Goal: Transaction & Acquisition: Book appointment/travel/reservation

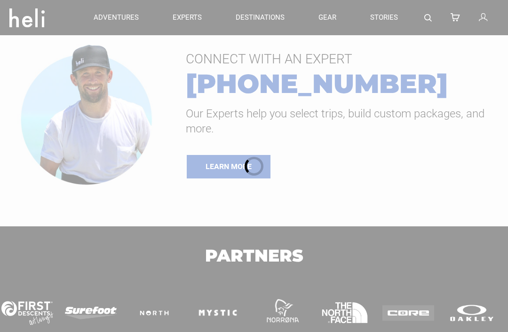
type input "Heli Skiing"
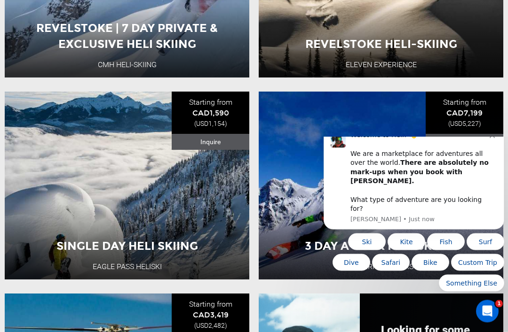
scroll to position [469, 0]
click at [145, 245] on button "View Adventure" at bounding box center [127, 247] width 94 height 24
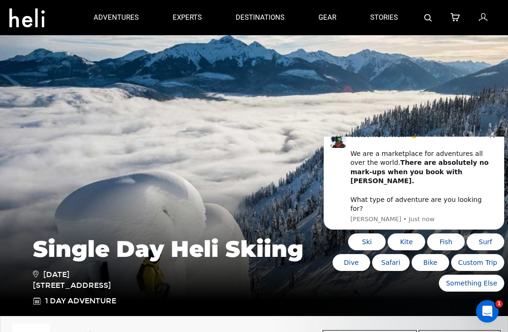
click at [491, 138] on icon "Dismiss notification" at bounding box center [491, 135] width 5 height 5
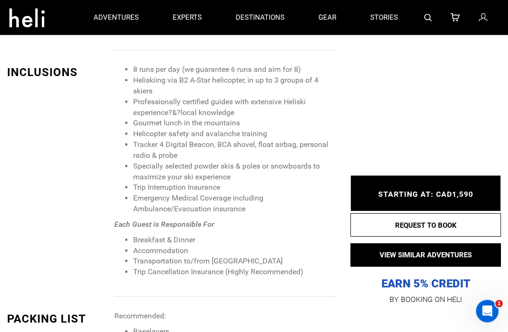
scroll to position [962, 0]
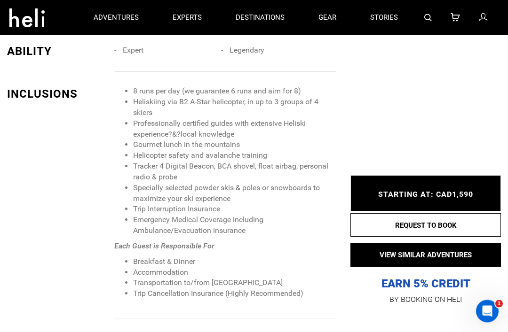
click at [47, 190] on div "INCLUSIONS 8 runs per day (we guarantee 6 runs and aim for 8) Heliskiing via B2…" at bounding box center [171, 203] width 343 height 233
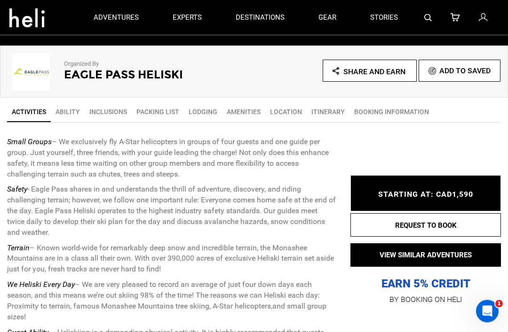
scroll to position [270, 0]
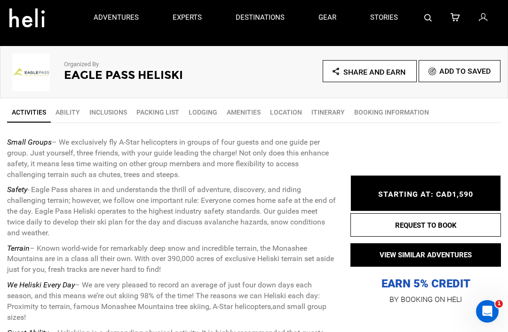
click at [63, 113] on link "Ability" at bounding box center [68, 112] width 34 height 19
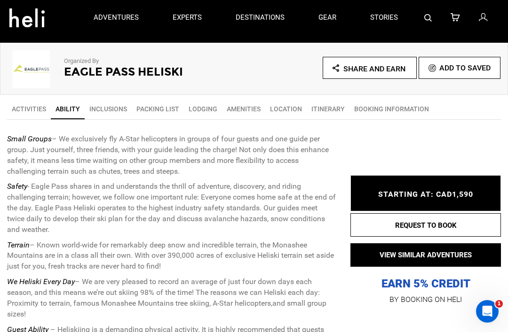
scroll to position [248, 0]
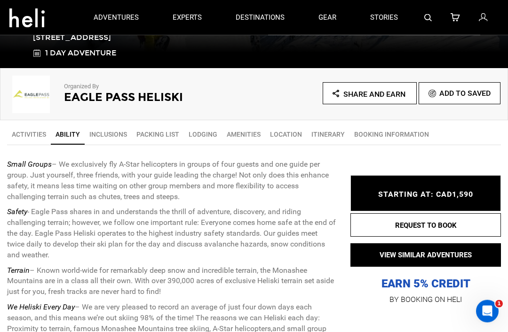
click at [463, 190] on span "STARTING AT: CAD1,590" at bounding box center [425, 194] width 95 height 9
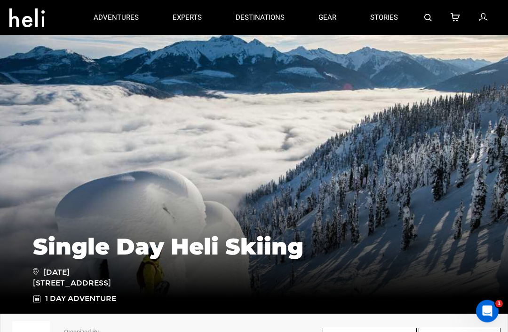
scroll to position [0, 0]
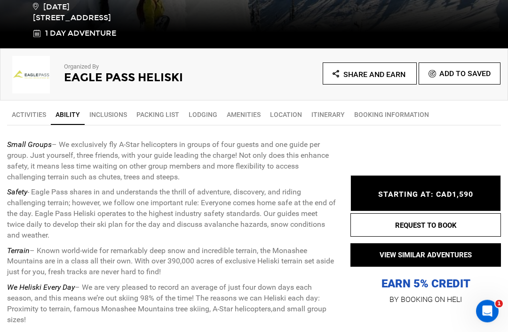
click at [28, 115] on link "Activities" at bounding box center [29, 115] width 44 height 19
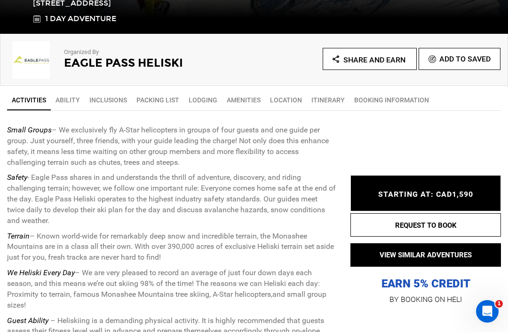
scroll to position [303, 0]
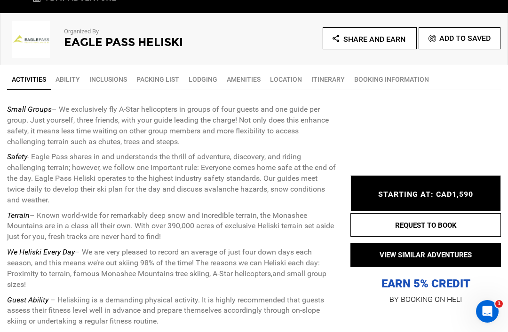
click at [462, 199] on span "STARTING AT: CAD1,590" at bounding box center [425, 194] width 95 height 9
click at [460, 237] on button "REQUEST TO BOOK" at bounding box center [425, 225] width 150 height 24
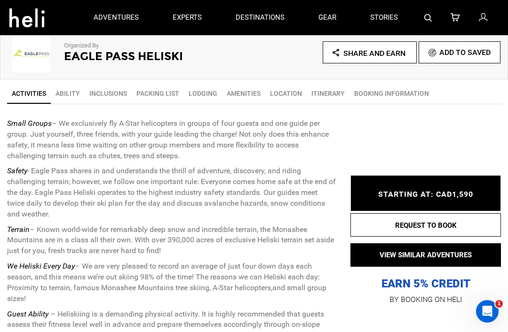
scroll to position [289, 0]
click at [394, 96] on link "BOOKING INFORMATION" at bounding box center [391, 94] width 84 height 19
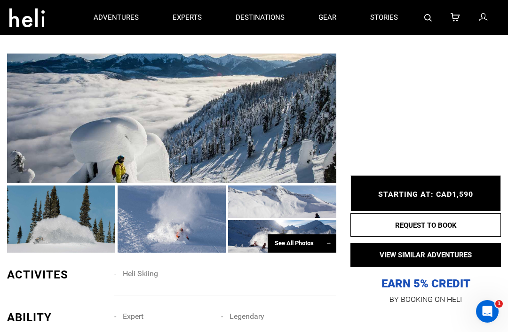
scroll to position [702, 0]
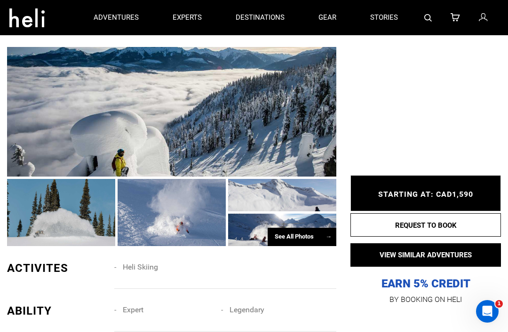
click at [286, 246] on div "See All Photos →" at bounding box center [302, 237] width 69 height 18
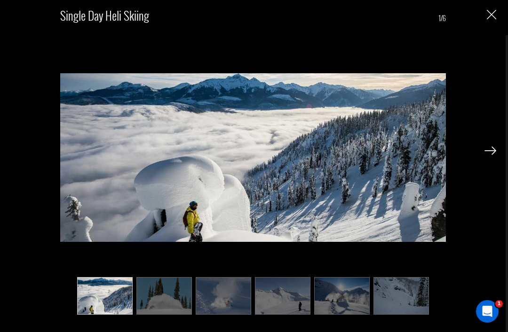
click at [495, 155] on img at bounding box center [490, 151] width 12 height 8
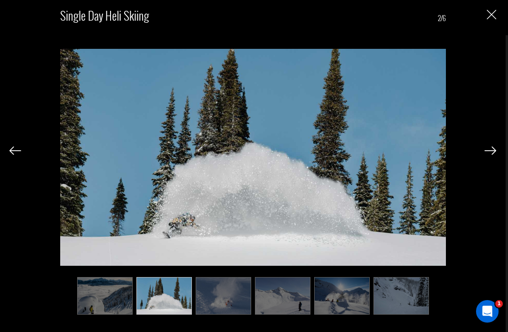
click at [493, 155] on img at bounding box center [490, 151] width 12 height 8
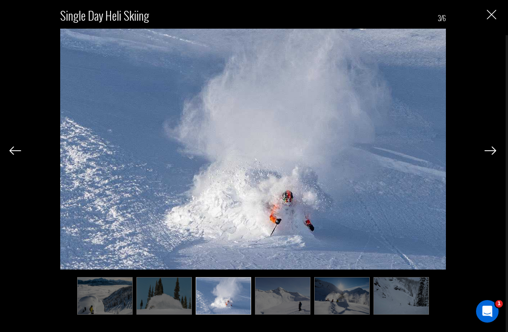
click at [491, 155] on img at bounding box center [490, 151] width 12 height 8
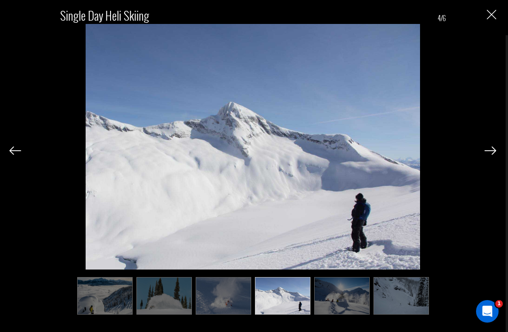
click at [495, 155] on img at bounding box center [490, 151] width 12 height 8
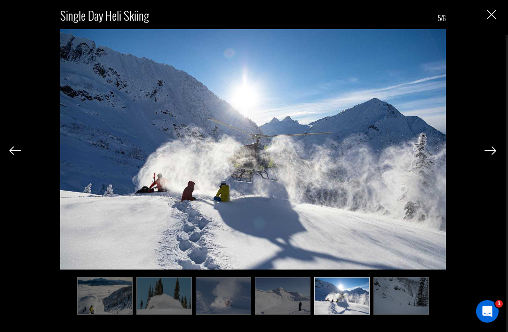
click at [495, 155] on img at bounding box center [490, 151] width 12 height 8
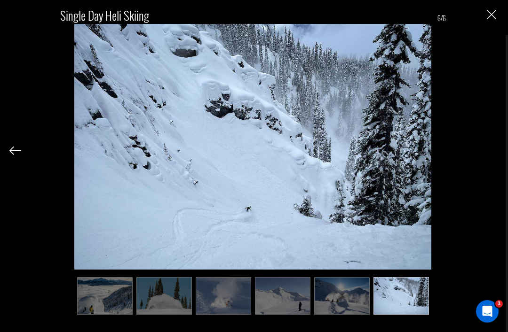
click at [492, 17] on img "Close" at bounding box center [491, 14] width 9 height 9
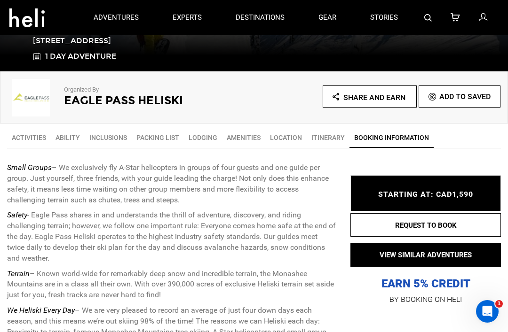
scroll to position [239, 0]
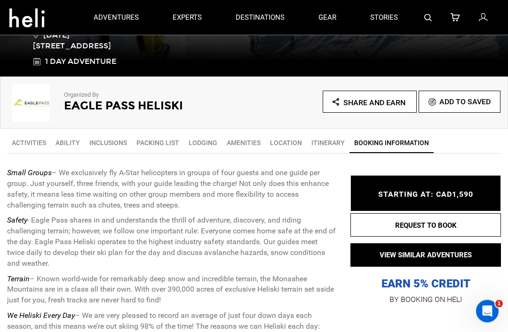
click at [280, 143] on link "Location" at bounding box center [285, 143] width 41 height 19
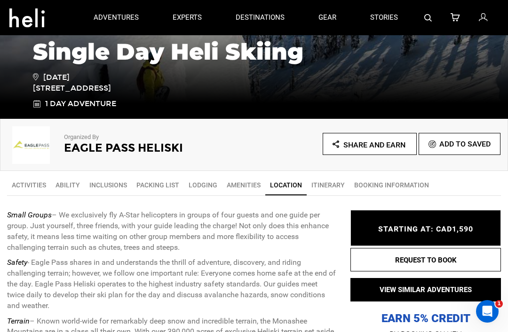
scroll to position [0, 0]
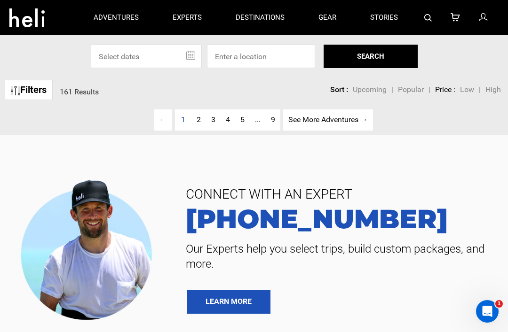
type input "Heli Skiing"
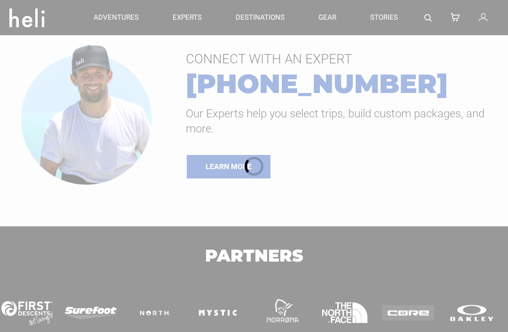
type input "Heli Skiing"
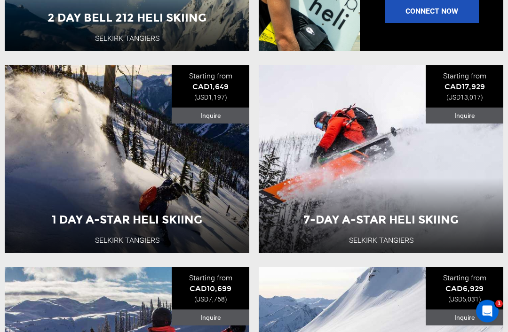
scroll to position [897, 0]
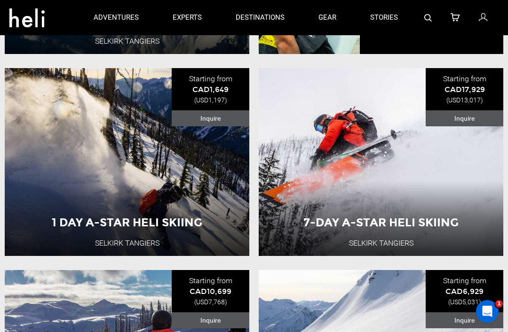
click at [65, 182] on div "Canada 1 Day Adventure" at bounding box center [127, 194] width 147 height 32
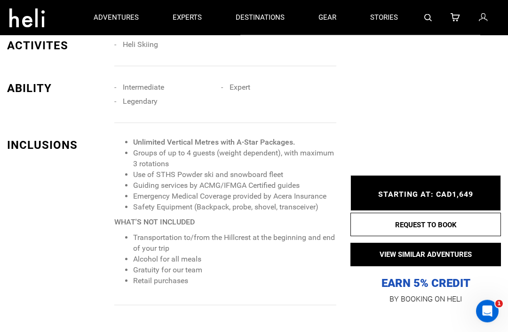
scroll to position [820, 0]
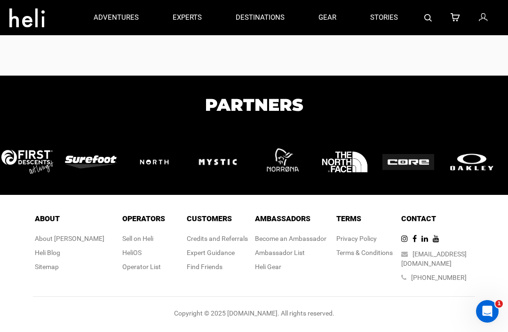
type input "Heli Skiing"
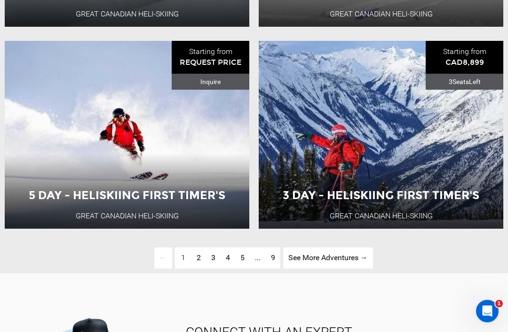
scroll to position [2137, 0]
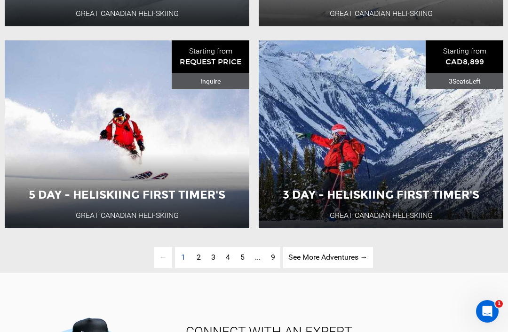
click at [336, 258] on link "See More Adventures → page" at bounding box center [328, 257] width 90 height 21
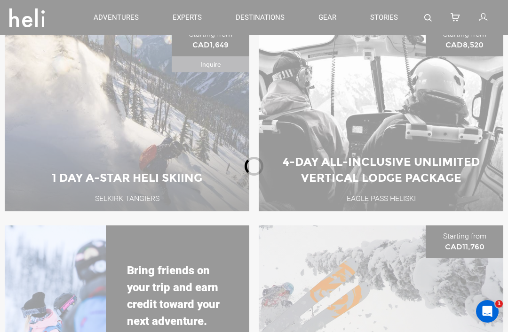
scroll to position [111, 0]
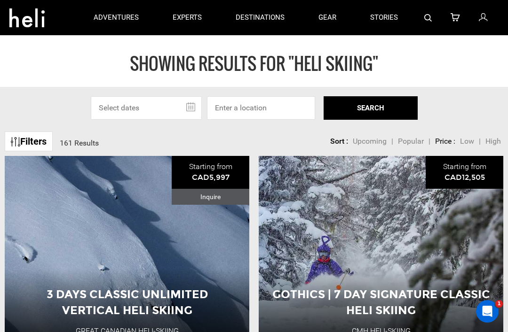
click at [185, 109] on input "text" at bounding box center [146, 108] width 111 height 24
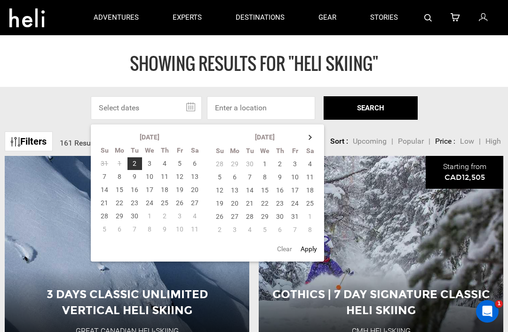
click at [313, 137] on th at bounding box center [310, 137] width 15 height 13
click at [312, 136] on th at bounding box center [310, 137] width 15 height 13
click at [312, 134] on th at bounding box center [310, 137] width 15 height 13
click at [223, 176] on td "1" at bounding box center [220, 177] width 15 height 13
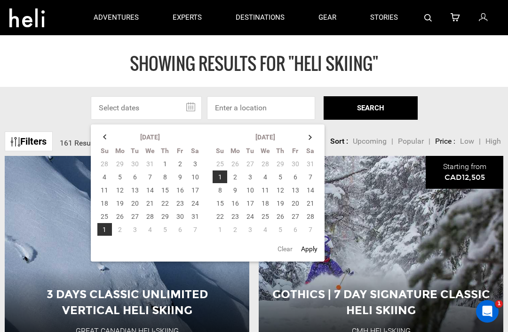
click at [223, 176] on td "1" at bounding box center [220, 177] width 15 height 13
click at [221, 178] on td "1" at bounding box center [220, 177] width 15 height 13
click at [239, 174] on td "2" at bounding box center [235, 177] width 15 height 13
click at [268, 107] on input at bounding box center [261, 108] width 108 height 24
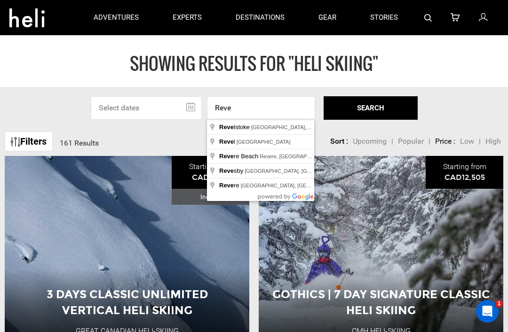
type input "Revelstoke, [GEOGRAPHIC_DATA], [GEOGRAPHIC_DATA]"
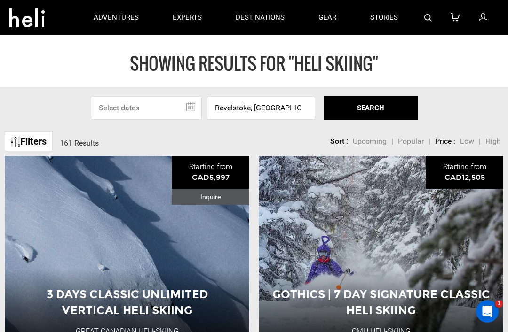
click at [188, 108] on input "text" at bounding box center [146, 108] width 111 height 24
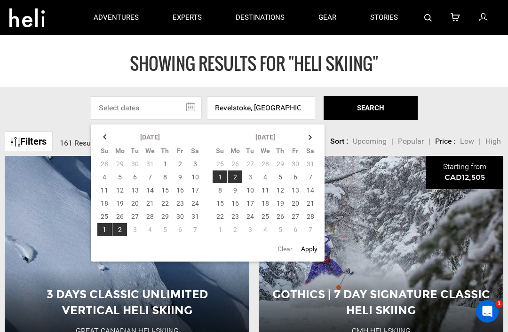
click at [224, 175] on td "1" at bounding box center [220, 177] width 15 height 13
click at [379, 105] on button "SEARCH" at bounding box center [370, 108] width 94 height 24
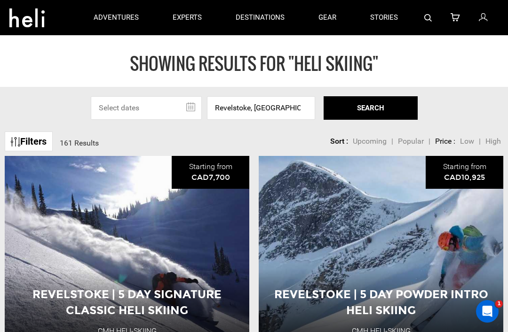
click at [189, 108] on input "text" at bounding box center [146, 108] width 111 height 24
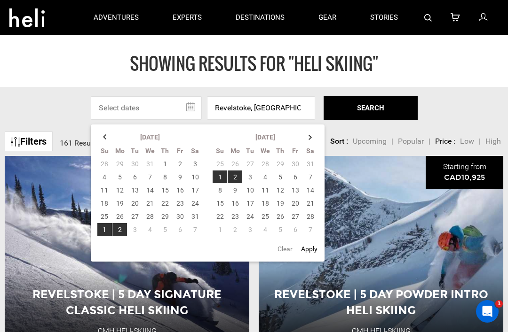
click at [221, 175] on td "1" at bounding box center [220, 177] width 15 height 13
click at [106, 229] on td "1" at bounding box center [105, 229] width 16 height 13
click at [222, 175] on td "1" at bounding box center [220, 177] width 15 height 13
click at [275, 176] on td "5" at bounding box center [280, 177] width 15 height 13
click at [265, 202] on td "18" at bounding box center [265, 203] width 15 height 13
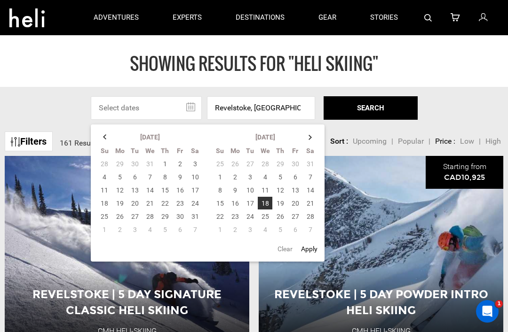
click at [217, 176] on td "1" at bounding box center [220, 177] width 15 height 13
click at [380, 105] on button "SEARCH" at bounding box center [370, 108] width 94 height 24
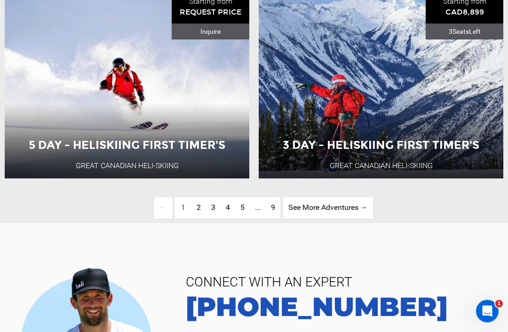
scroll to position [2203, 0]
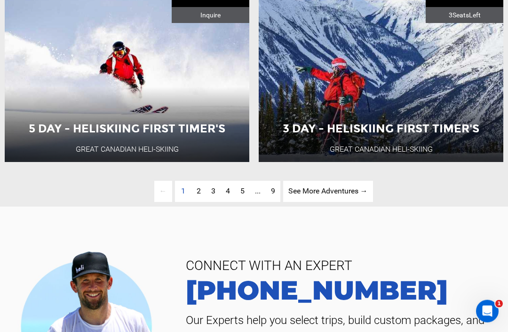
click at [304, 189] on link "See More Adventures → page" at bounding box center [328, 191] width 90 height 21
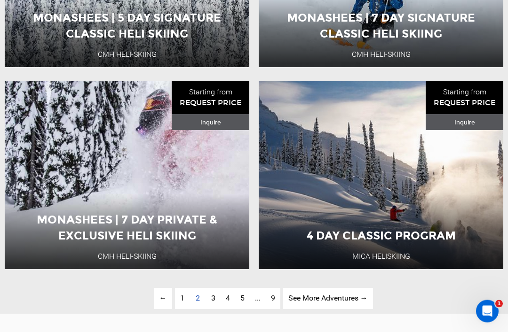
scroll to position [2097, 0]
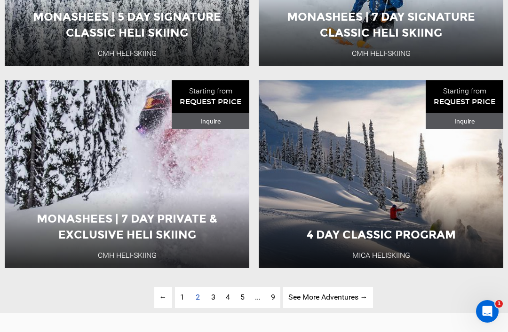
click at [213, 295] on span "3" at bounding box center [213, 297] width 4 height 9
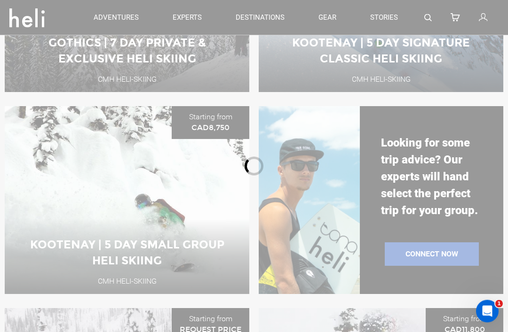
scroll to position [111, 0]
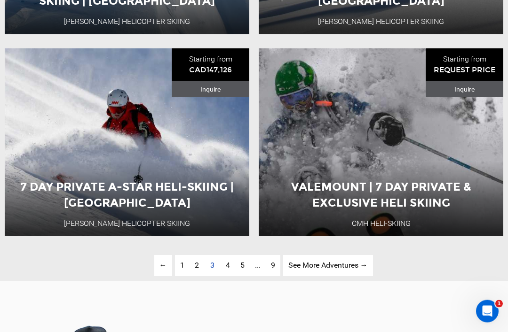
scroll to position [2131, 0]
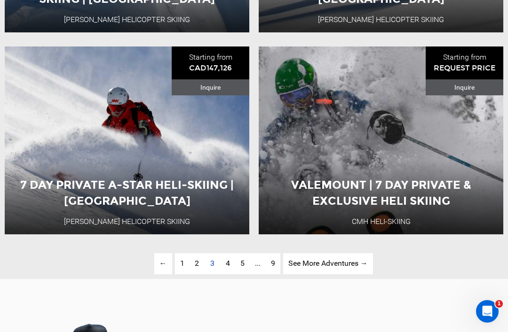
click at [224, 263] on link "page 4" at bounding box center [228, 263] width 15 height 21
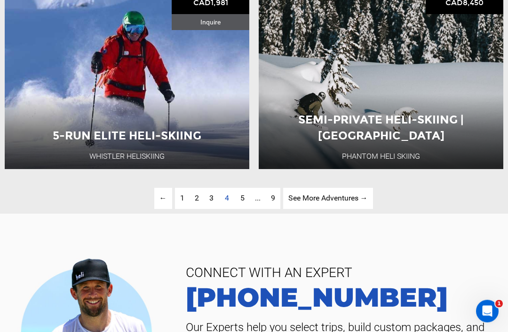
scroll to position [2214, 0]
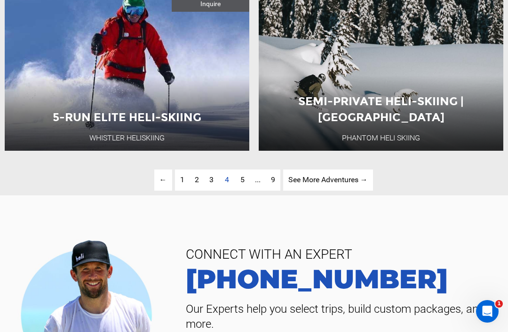
click at [244, 179] on link "page 5" at bounding box center [242, 180] width 15 height 21
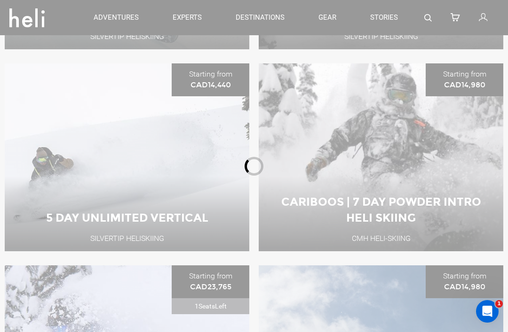
scroll to position [111, 0]
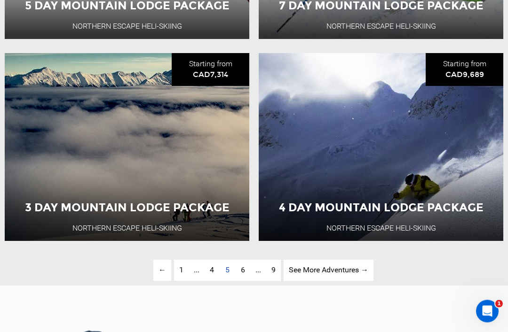
scroll to position [2125, 0]
click at [243, 271] on span "6" at bounding box center [243, 270] width 4 height 9
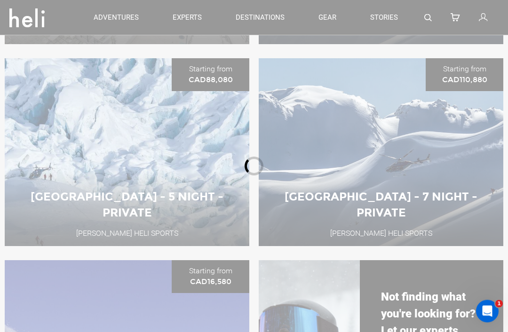
scroll to position [111, 0]
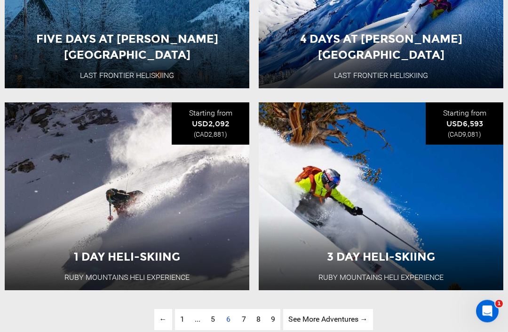
scroll to position [2118, 0]
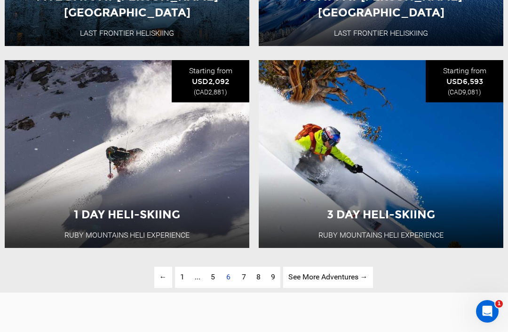
click at [245, 274] on span "7" at bounding box center [244, 277] width 4 height 9
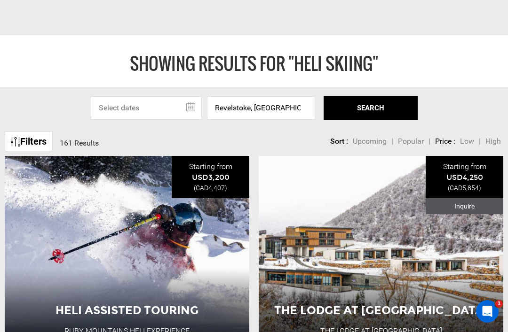
scroll to position [142, 0]
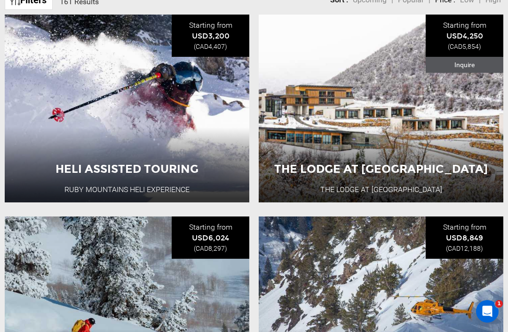
scroll to position [141, 0]
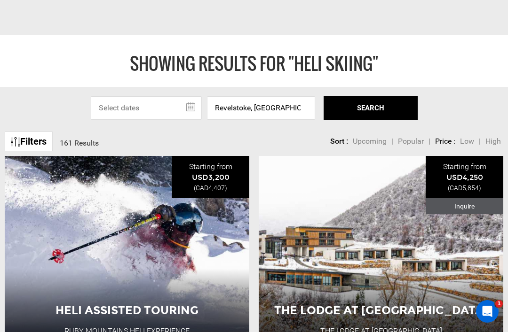
scroll to position [155, 0]
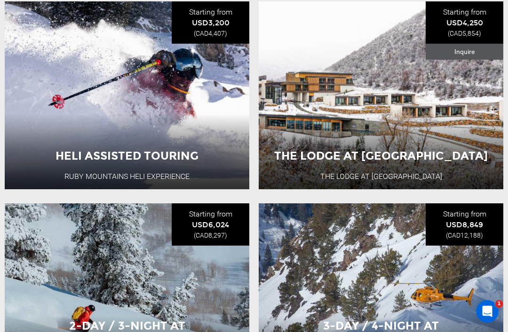
scroll to position [141, 0]
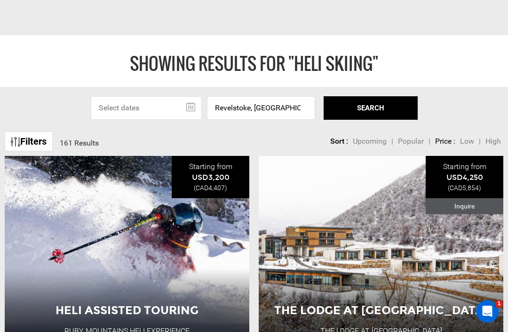
scroll to position [141, 0]
